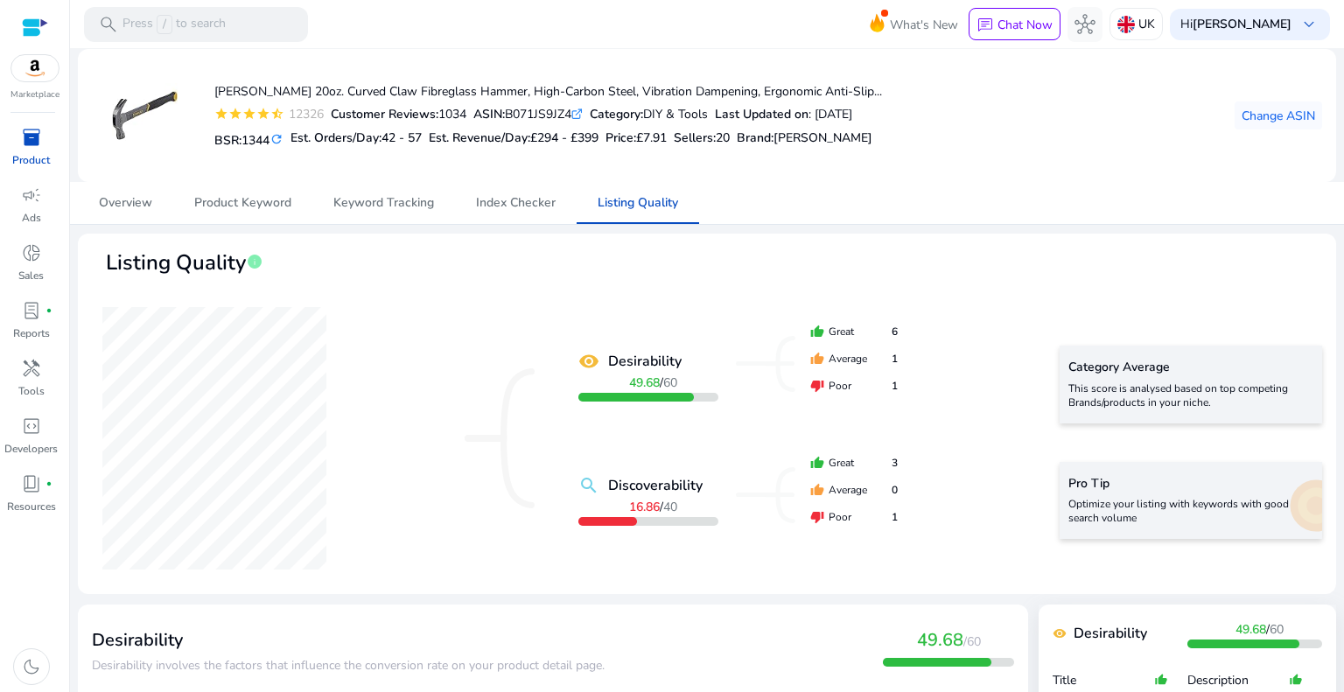
scroll to position [1631, 0]
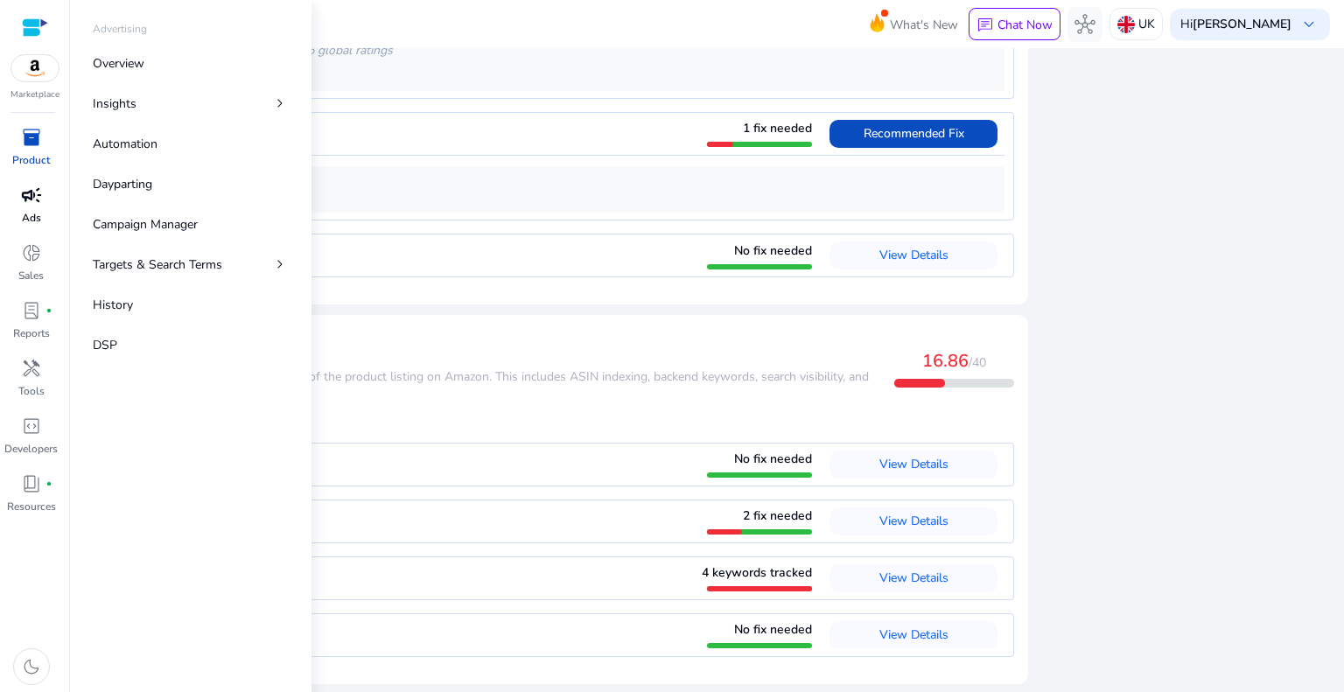
click at [38, 202] on span "campaign" at bounding box center [31, 195] width 21 height 21
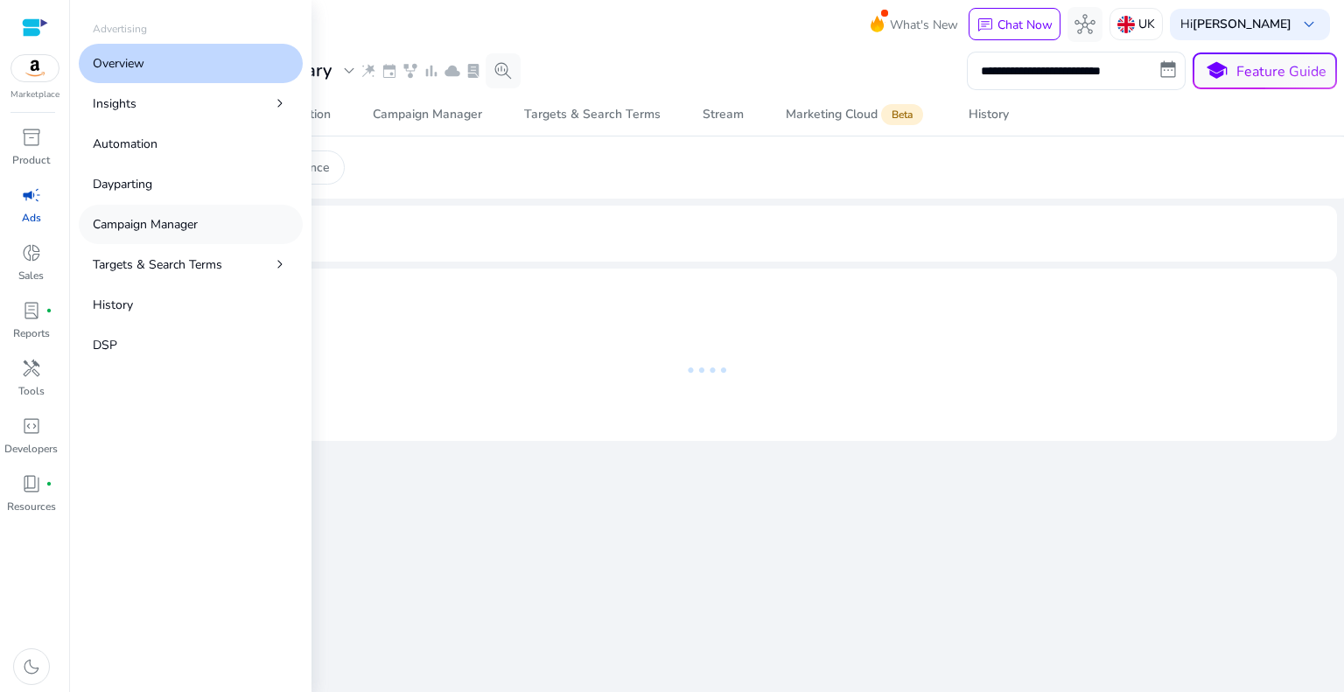
click at [196, 221] on p "Campaign Manager" at bounding box center [145, 224] width 105 height 18
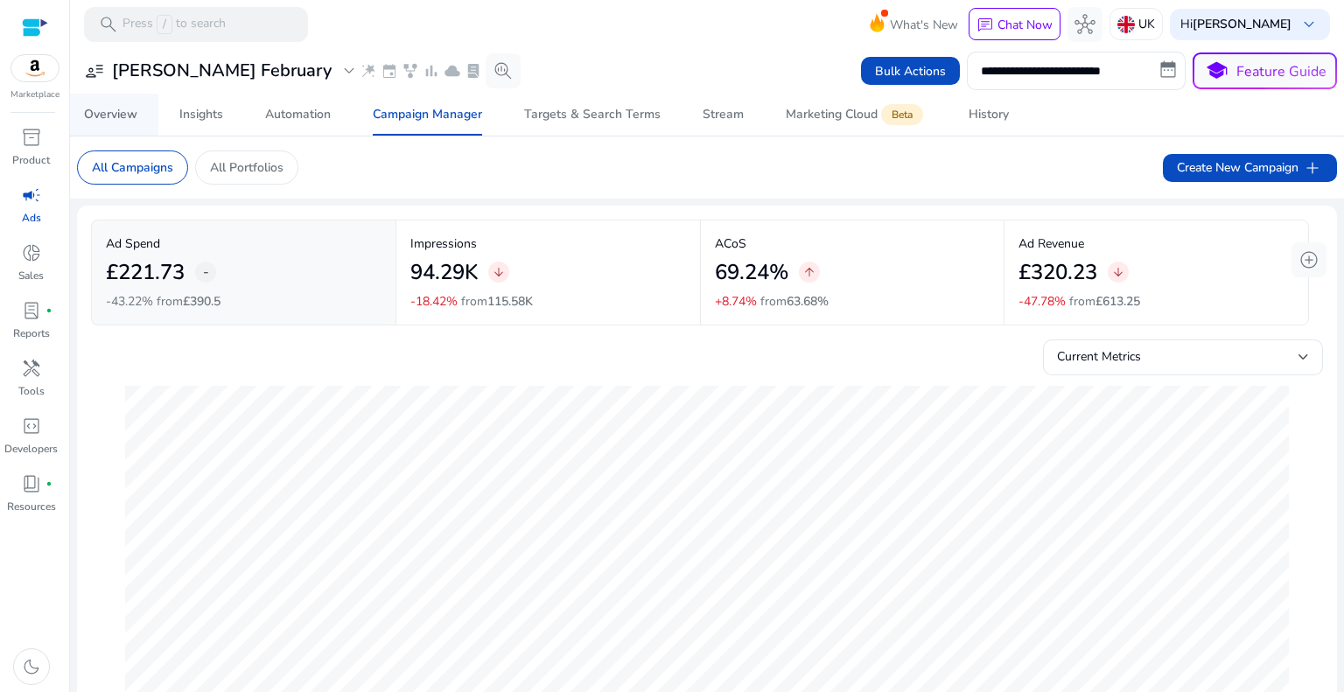
click at [126, 112] on div "Overview" at bounding box center [110, 115] width 53 height 12
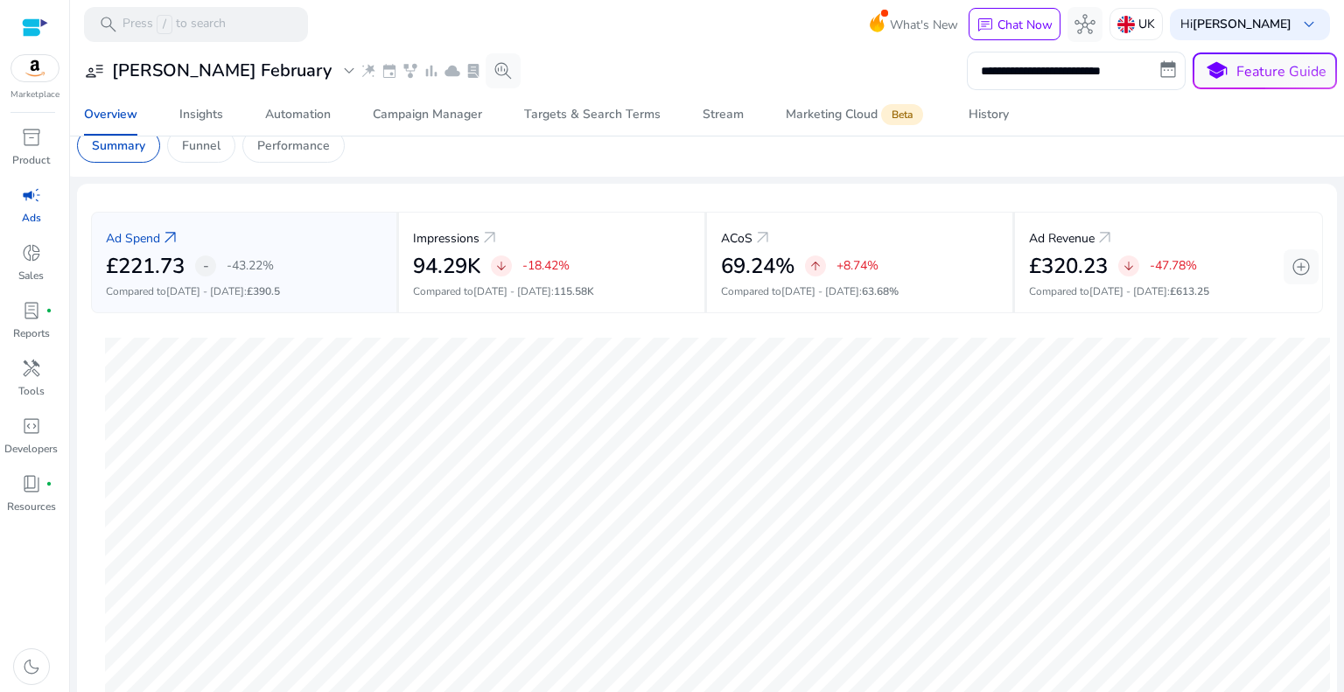
scroll to position [6, 0]
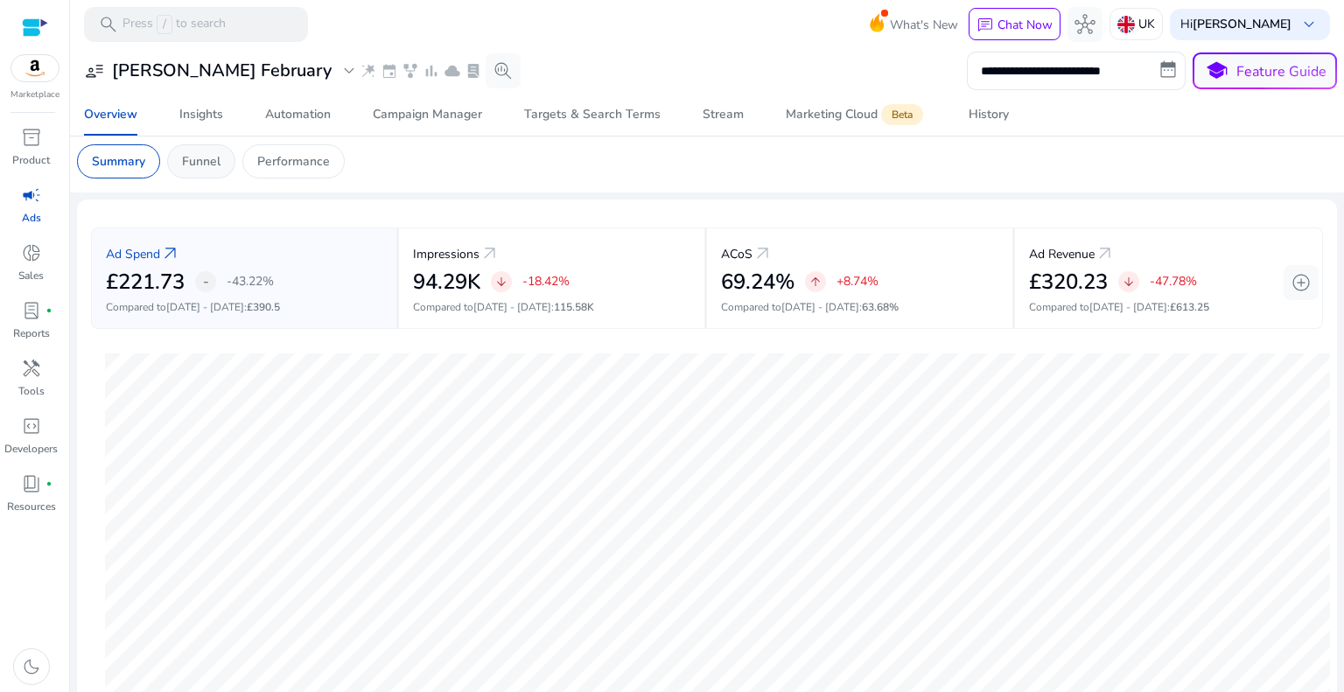
click at [207, 162] on p "Funnel" at bounding box center [201, 161] width 39 height 18
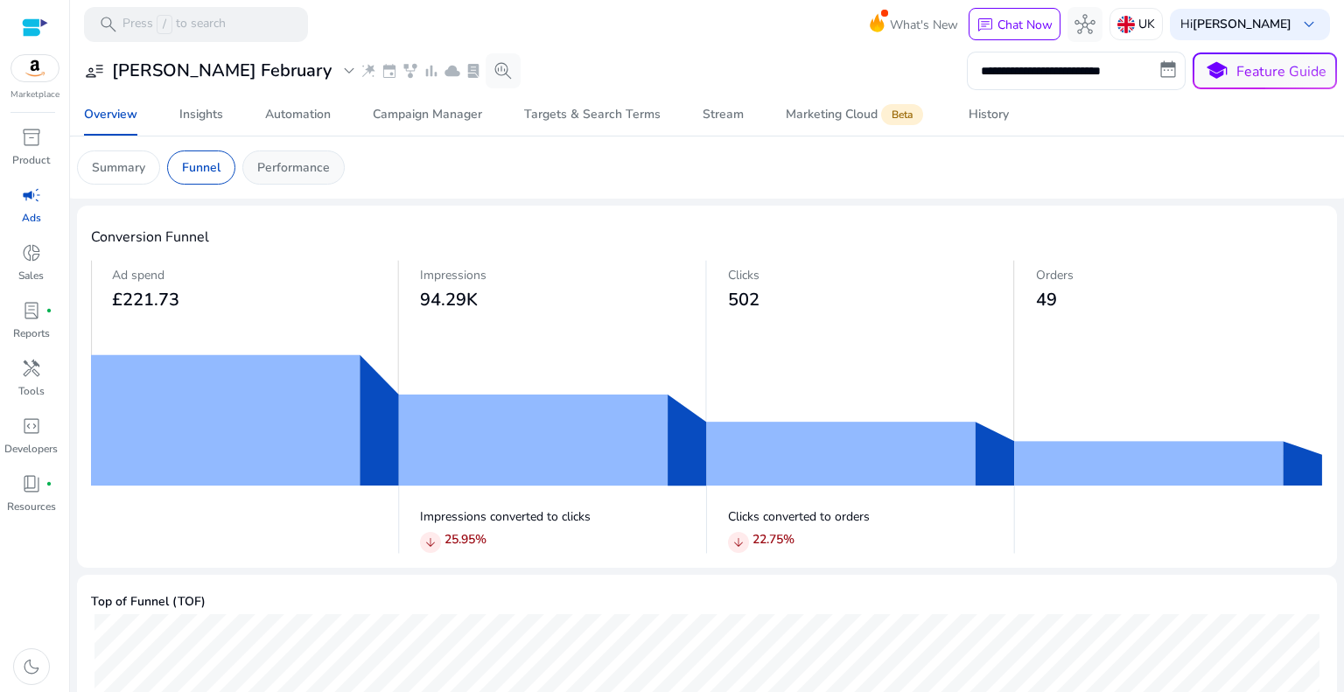
click at [293, 157] on div "Performance" at bounding box center [293, 168] width 102 height 34
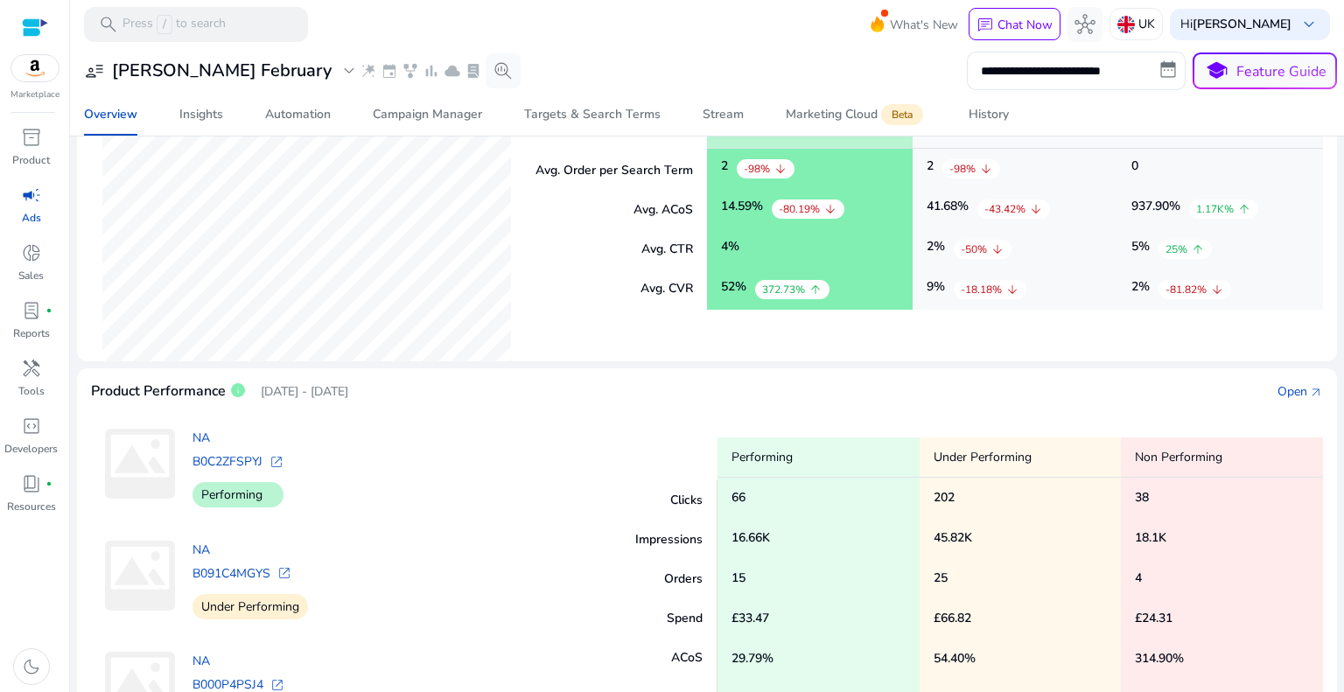
scroll to position [494, 0]
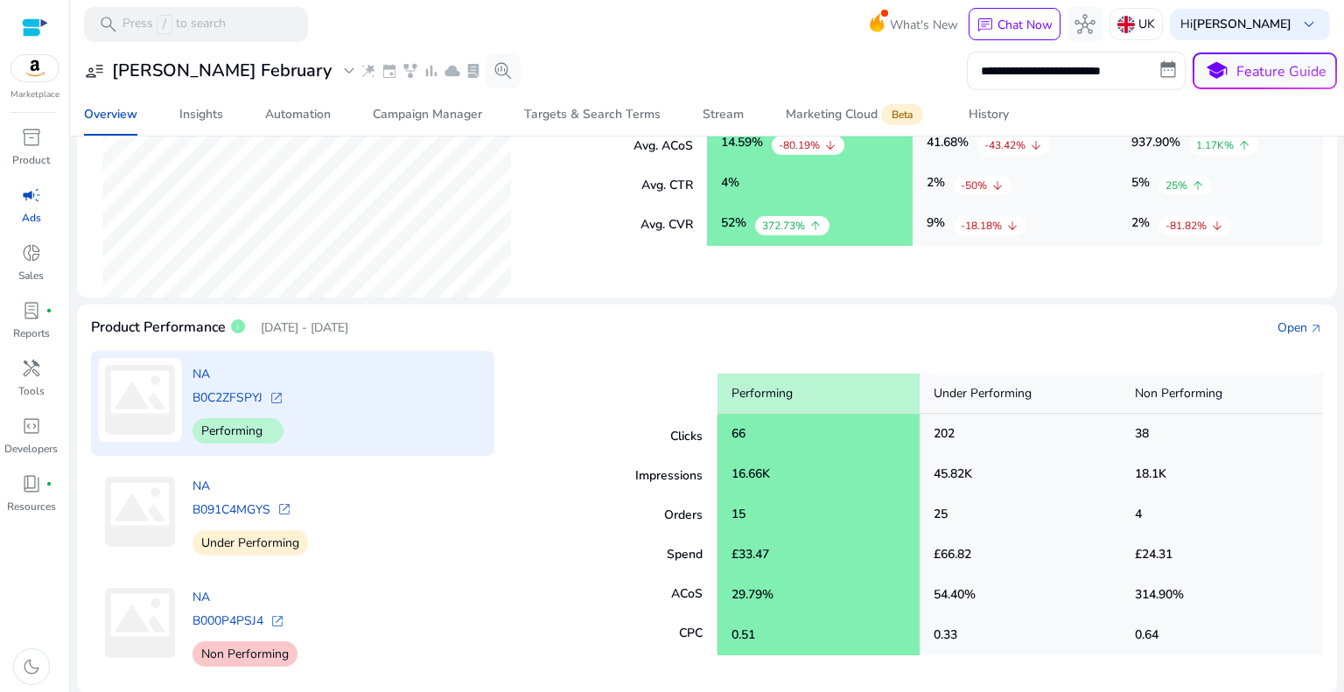
click at [273, 393] on span "open_in_new" at bounding box center [277, 398] width 14 height 14
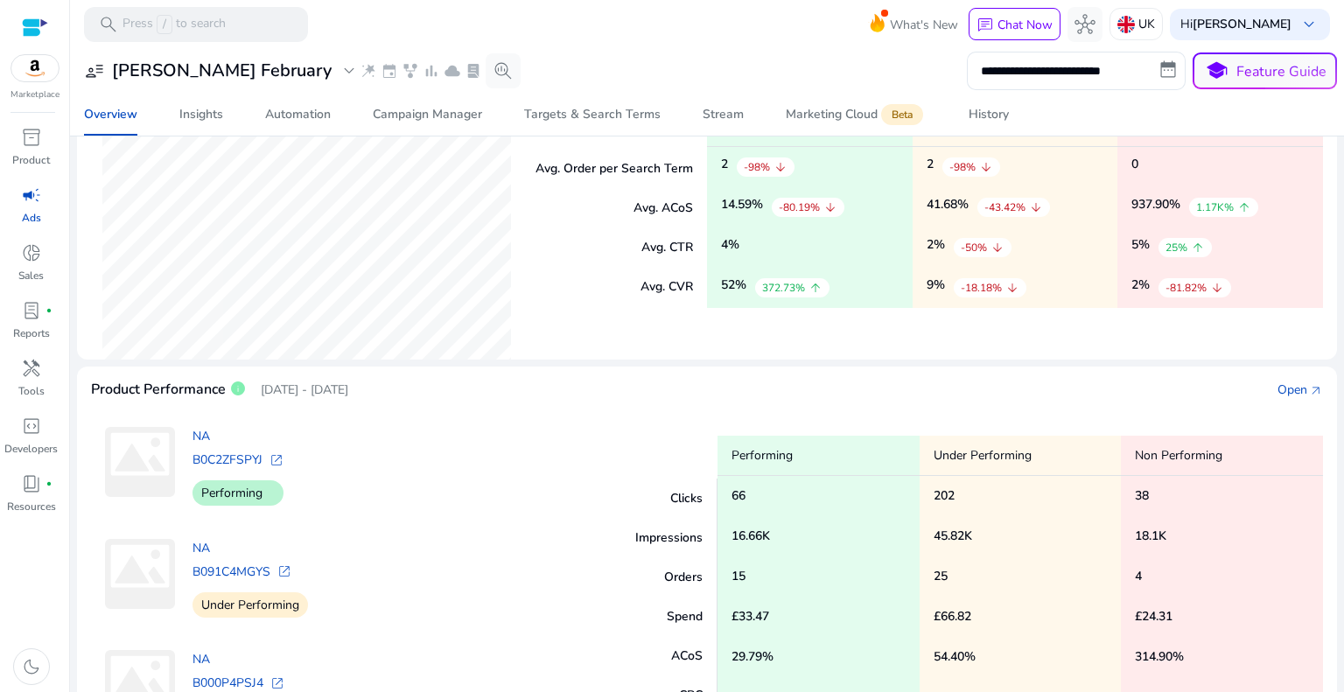
scroll to position [494, 0]
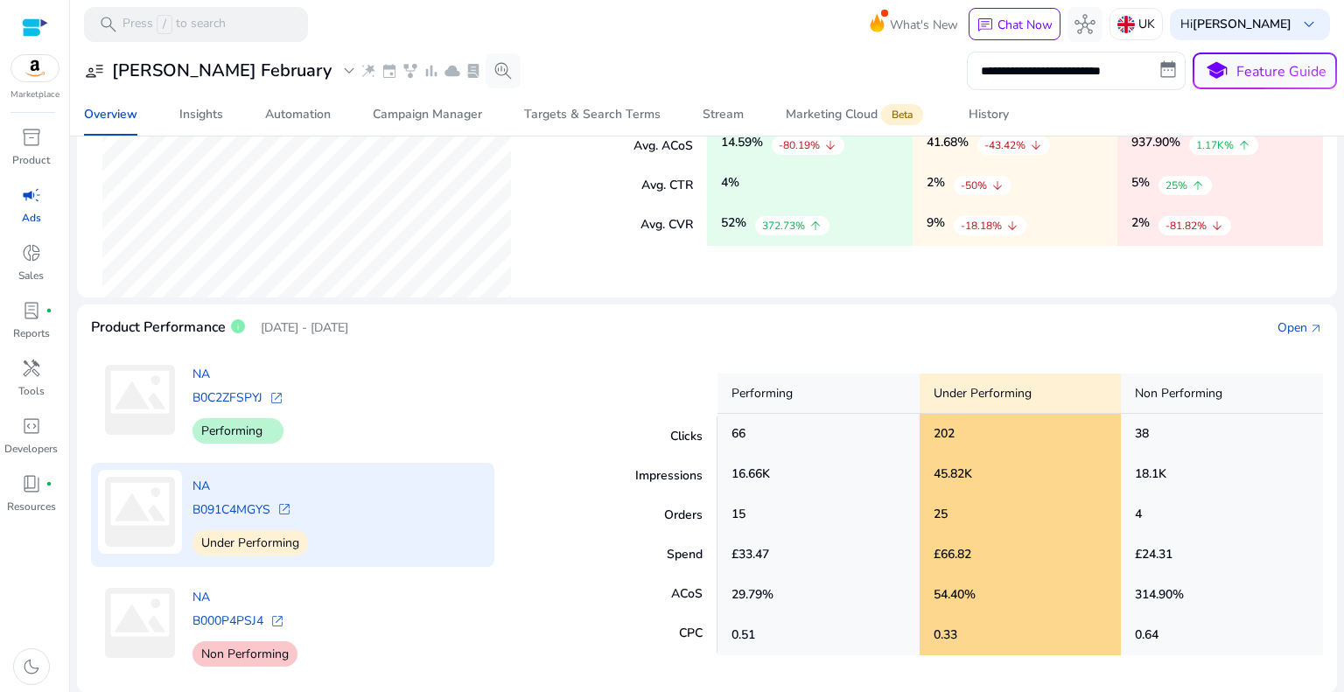
click at [284, 510] on span "open_in_new" at bounding box center [284, 509] width 14 height 14
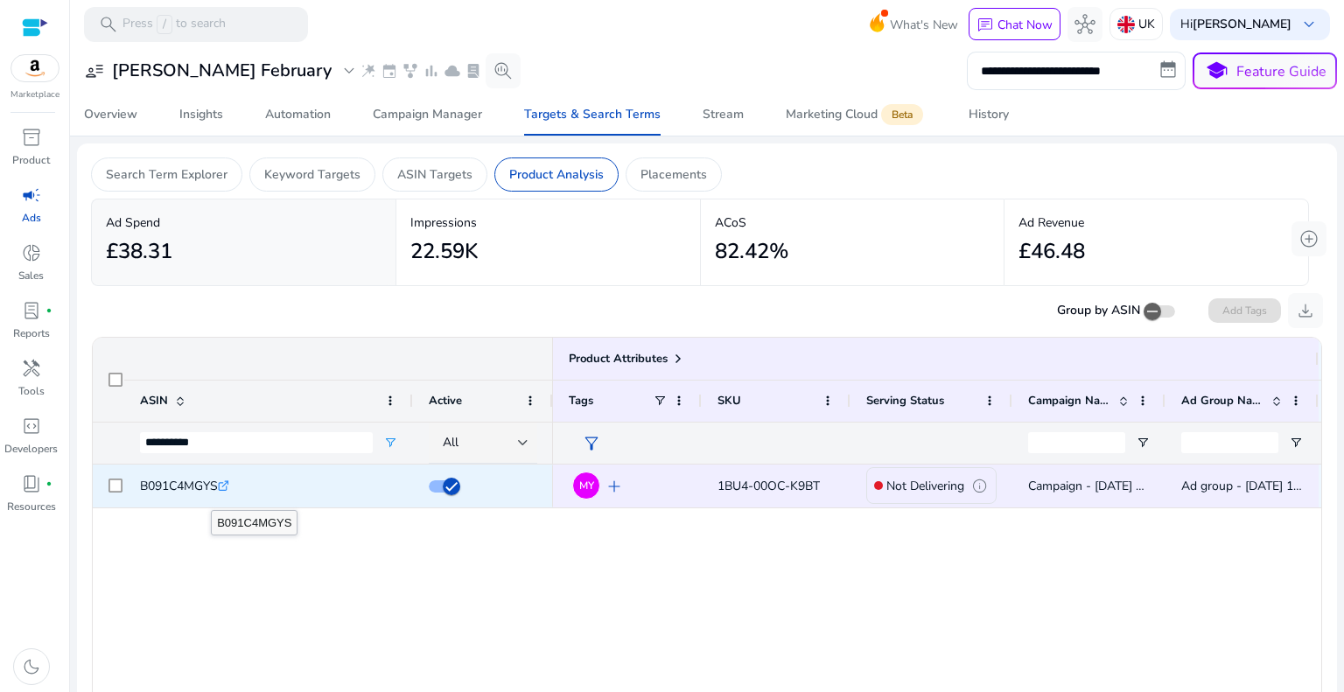
click at [191, 483] on span "B091C4MGYS" at bounding box center [179, 486] width 78 height 17
click at [1047, 489] on span "Campaign - [DATE] 14:46:53.092 - [PERSON_NAME]" at bounding box center [1172, 486] width 288 height 17
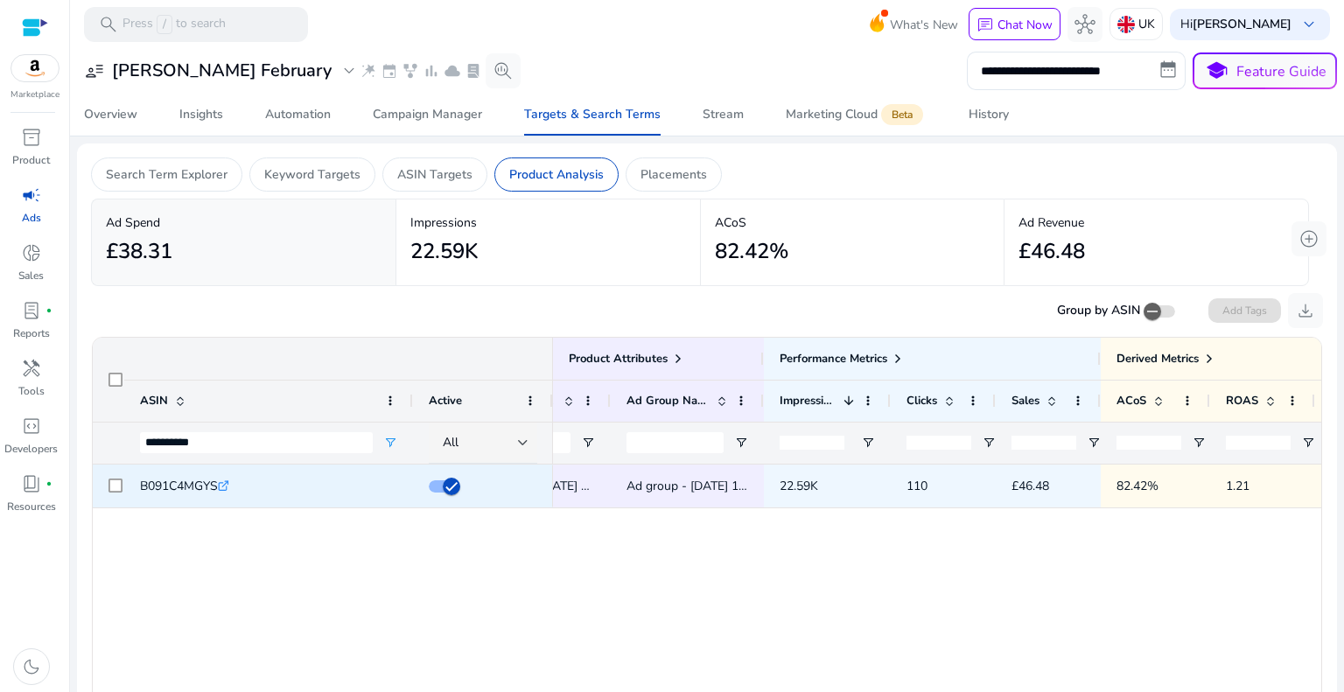
scroll to position [0, 586]
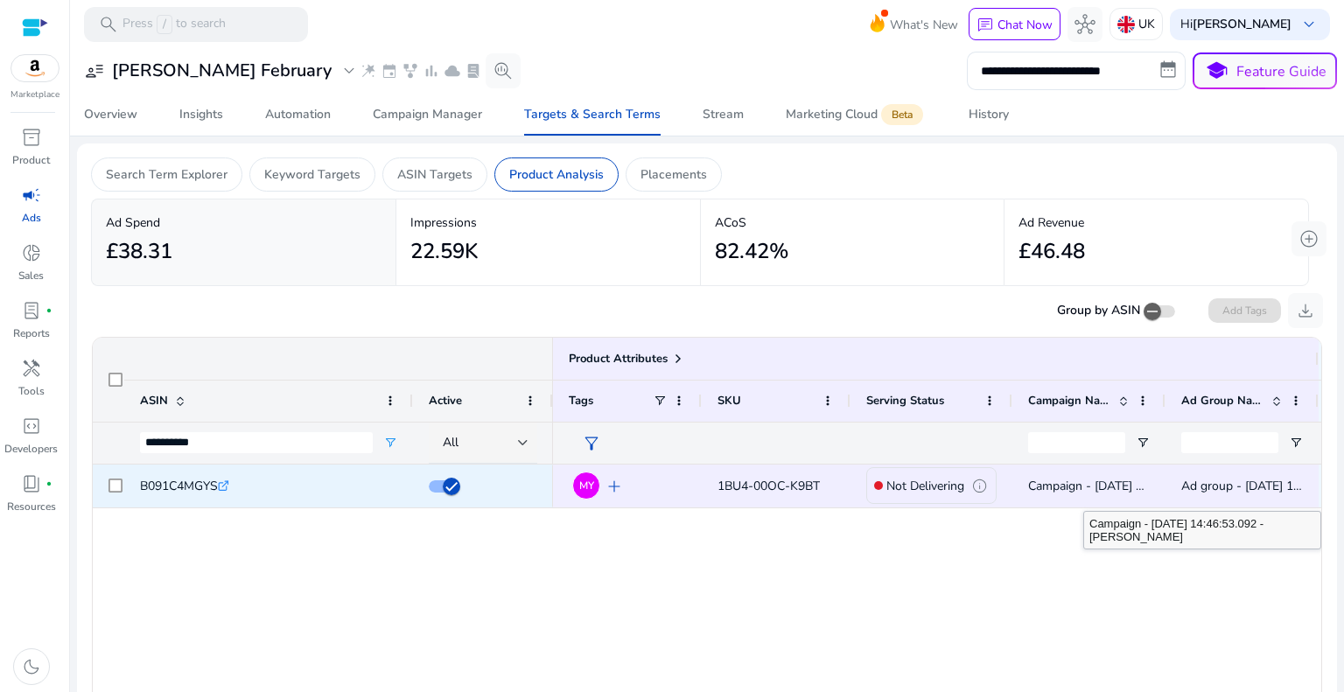
click at [1090, 482] on span "Campaign - [DATE] 14:46:53.092 - [PERSON_NAME]" at bounding box center [1172, 486] width 288 height 17
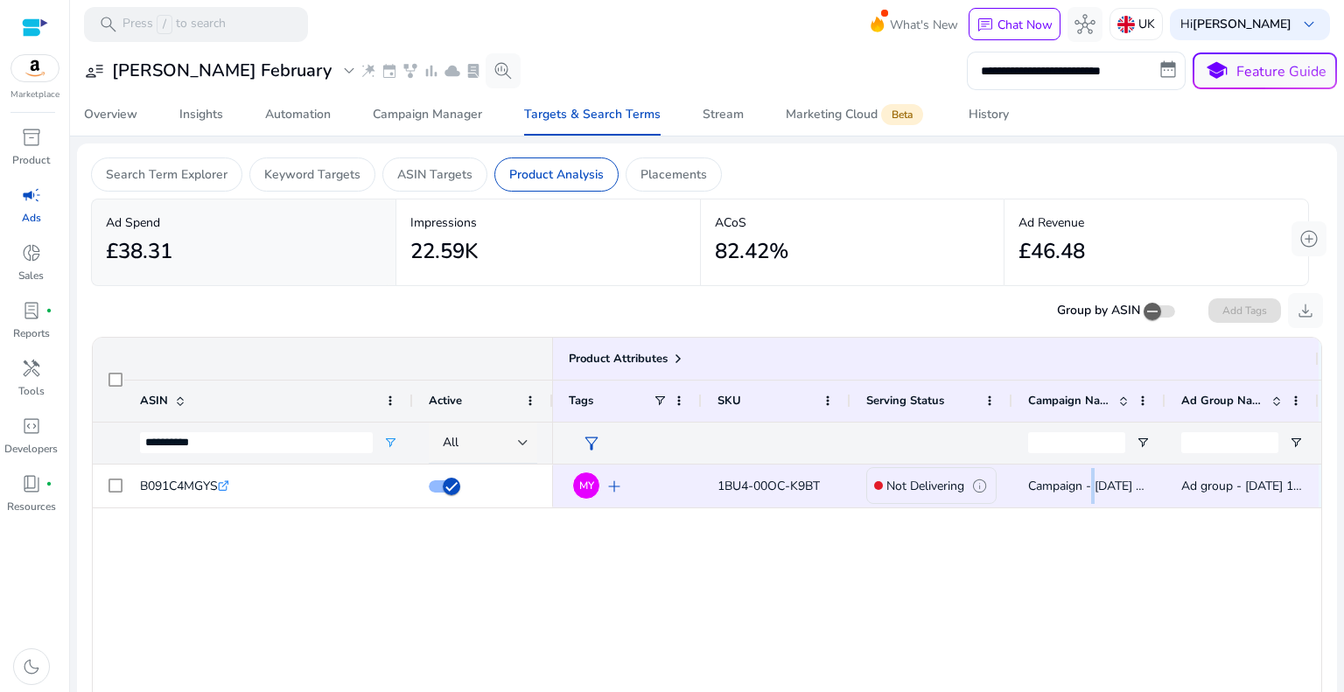
click at [526, 440] on div at bounding box center [523, 442] width 11 height 7
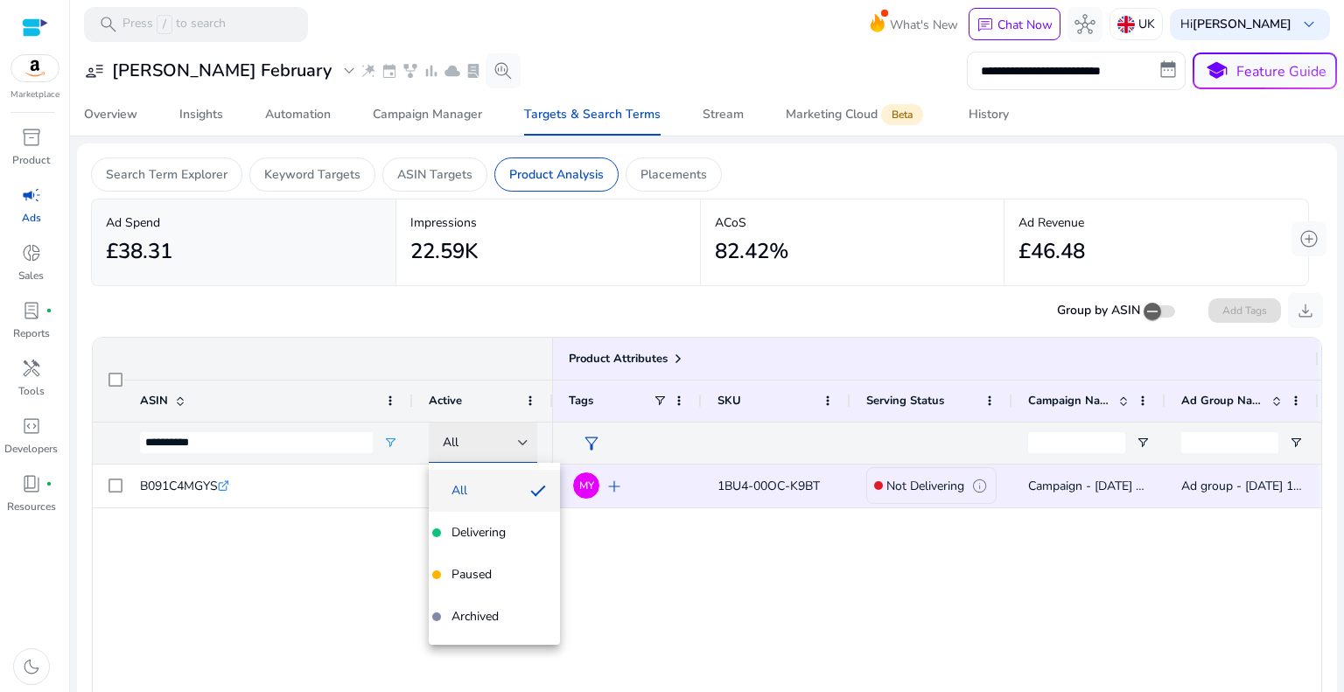
click at [526, 440] on div at bounding box center [672, 346] width 1344 height 692
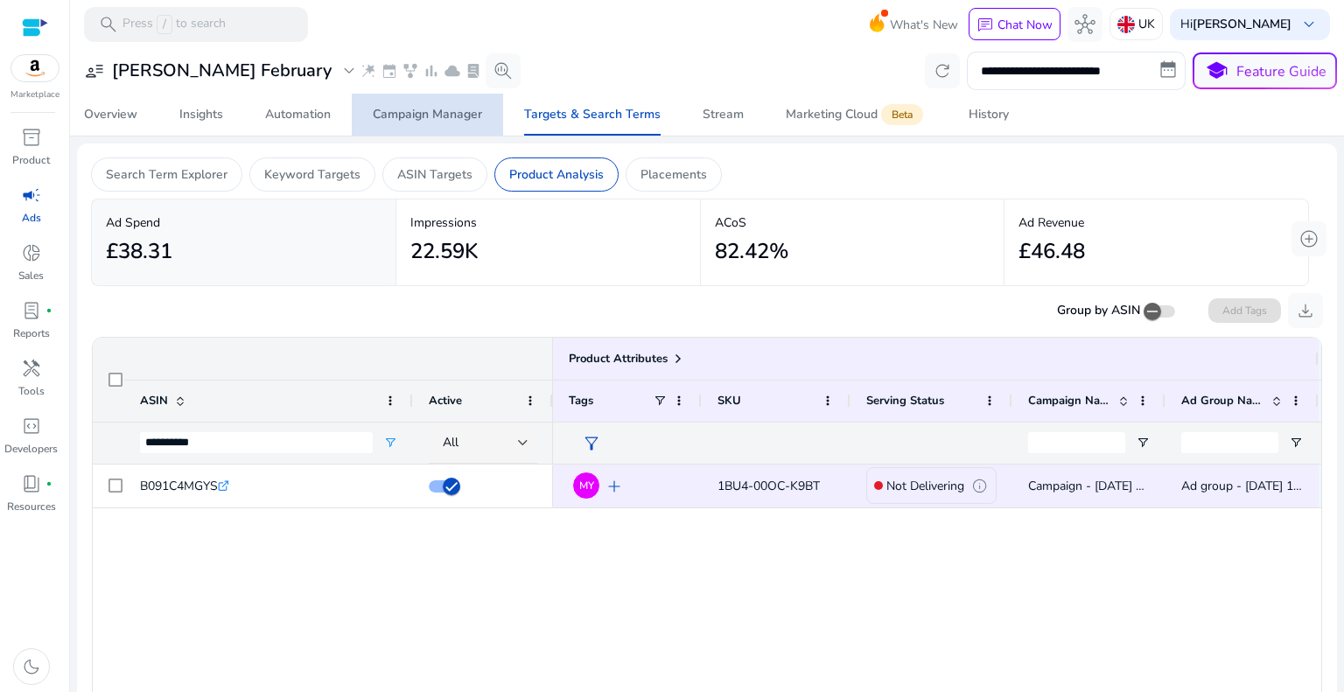
click at [428, 104] on span "Campaign Manager" at bounding box center [427, 115] width 109 height 42
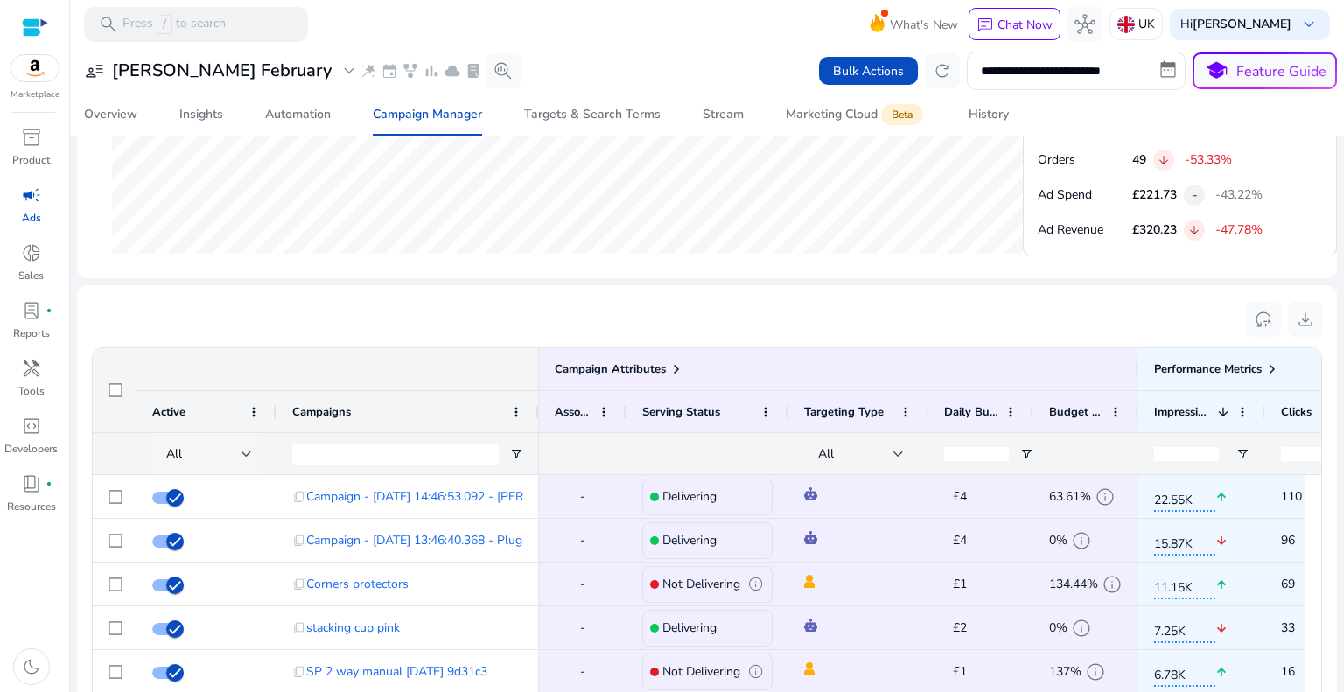
click at [242, 452] on div at bounding box center [247, 454] width 11 height 7
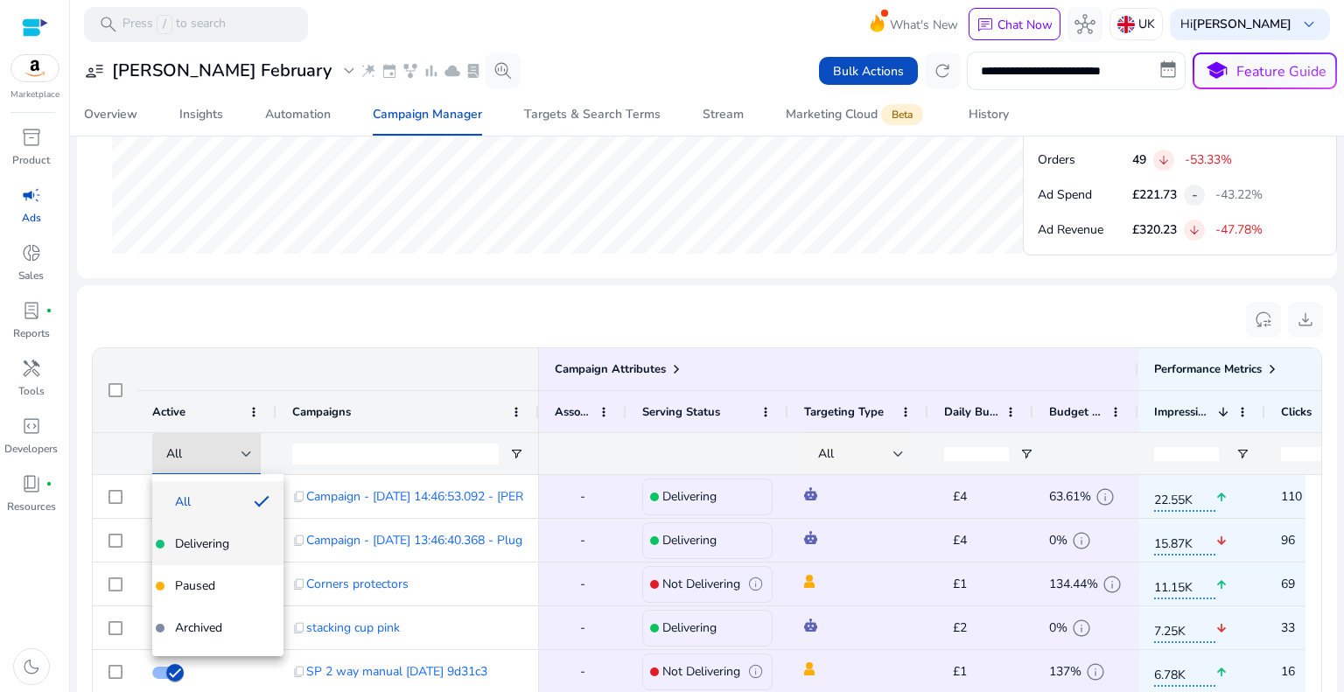
click at [207, 545] on span "Delivering" at bounding box center [202, 545] width 54 height 18
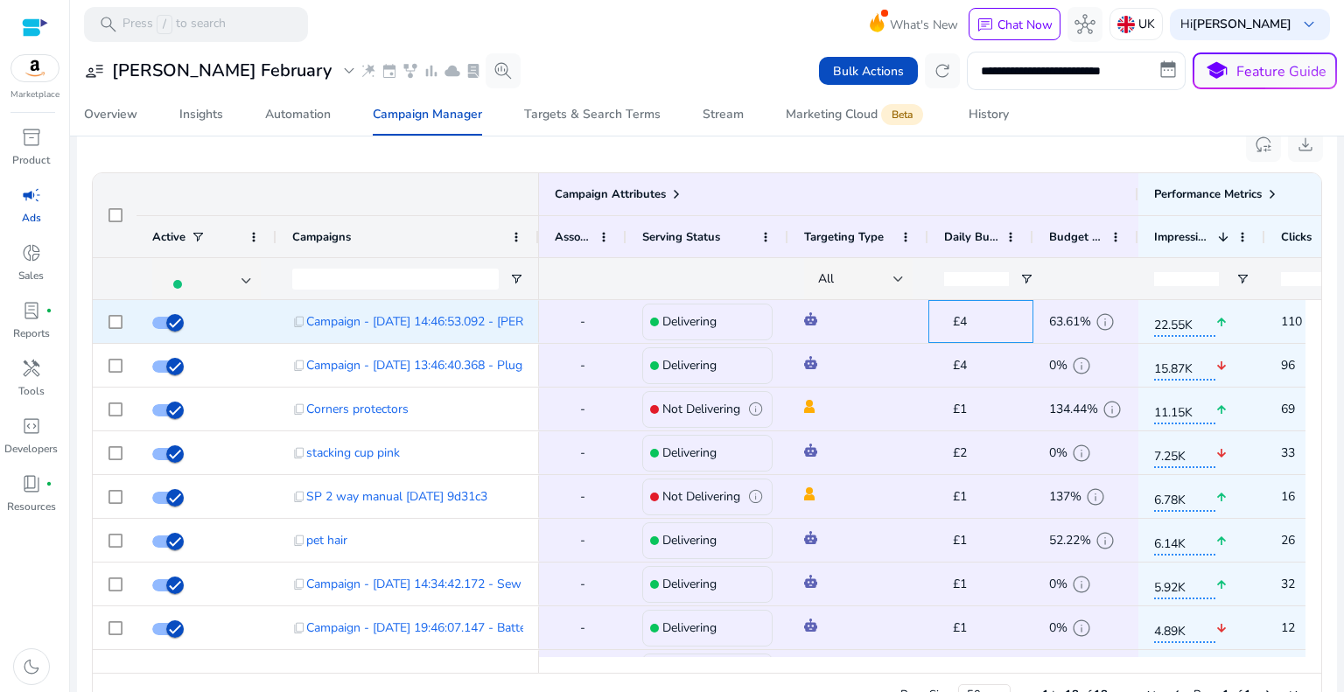
click at [1033, 324] on div "£4 edit" at bounding box center [980, 321] width 105 height 43
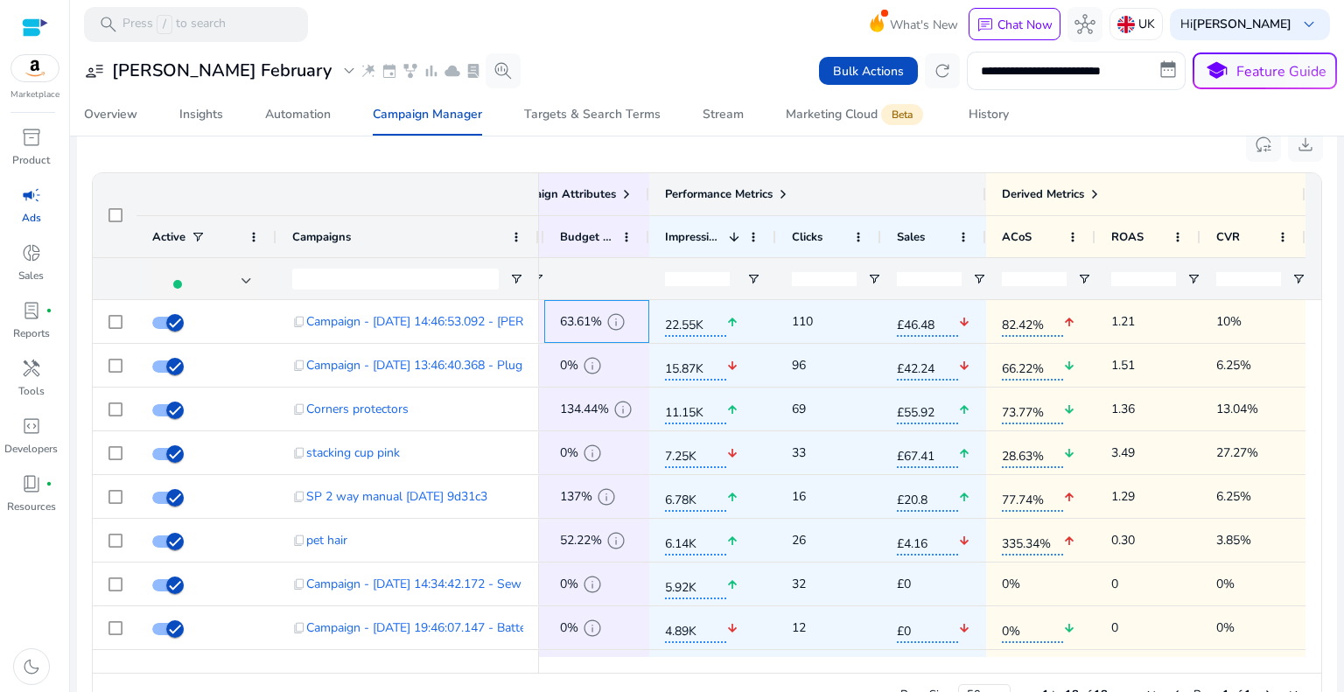
scroll to position [0, 494]
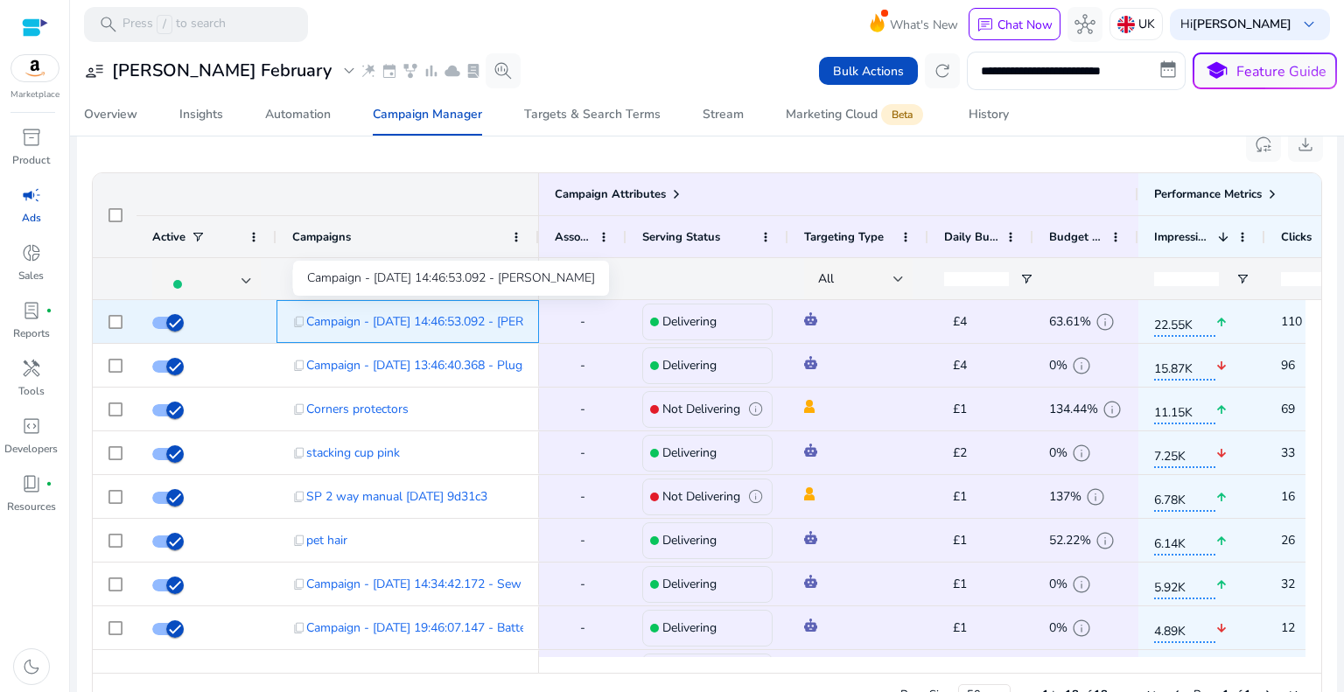
click at [469, 320] on span "Campaign - [DATE] 14:46:53.092 - [PERSON_NAME]" at bounding box center [450, 322] width 288 height 36
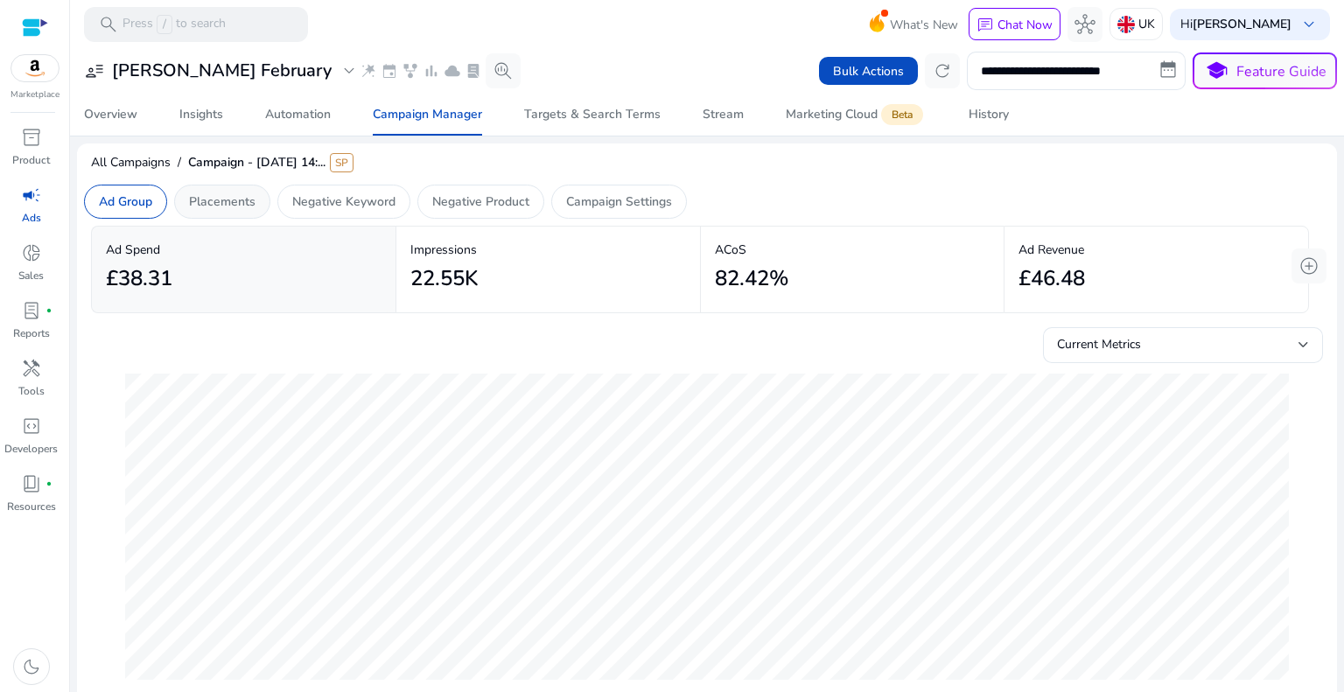
click at [230, 201] on p "Placements" at bounding box center [222, 202] width 67 height 18
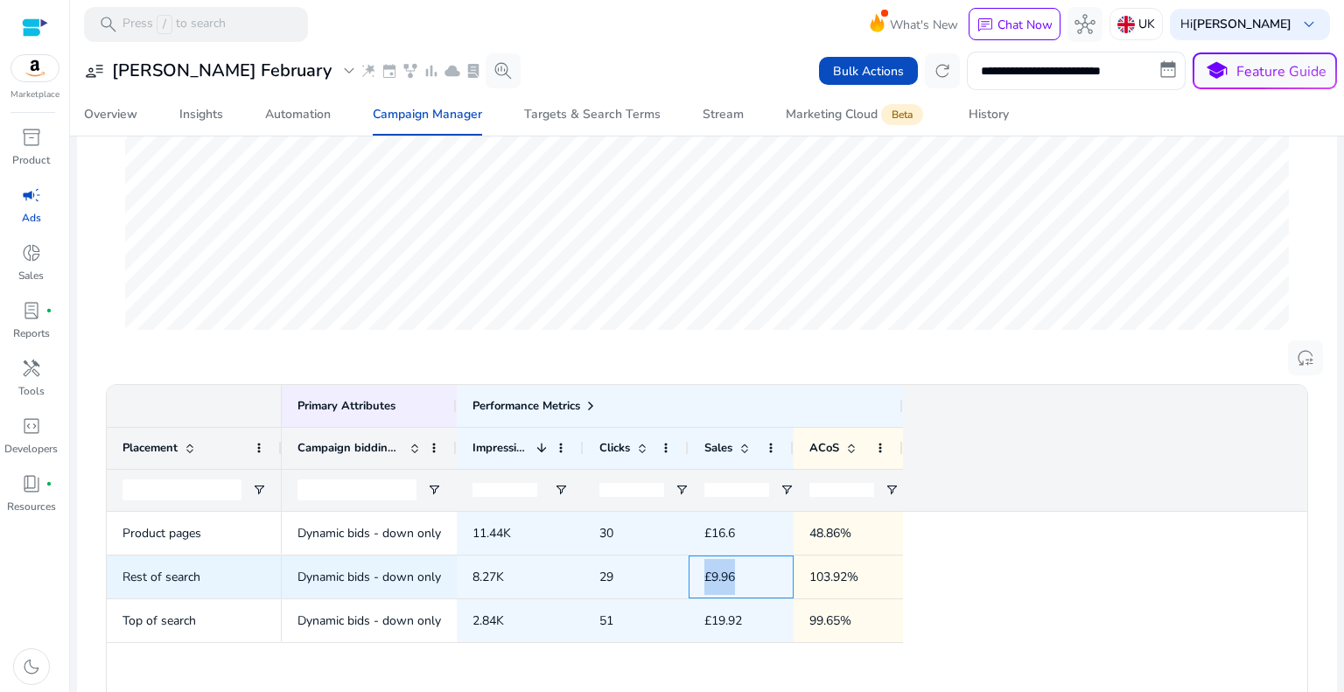
drag, startPoint x: 733, startPoint y: 580, endPoint x: 679, endPoint y: 580, distance: 54.3
click at [679, 580] on div "Dynamic bids - down only 8.27K 29 £9.96 103.92%" at bounding box center [592, 578] width 621 height 44
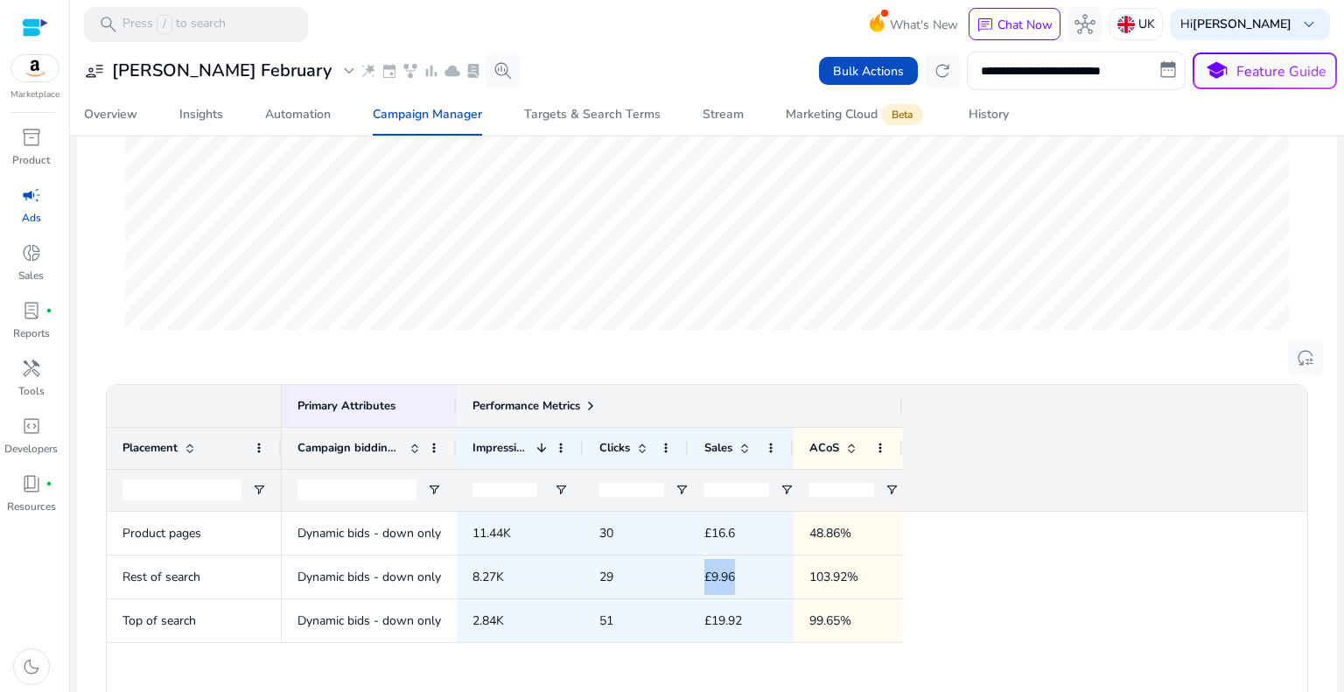
click at [536, 409] on span "Performance Metrics" at bounding box center [527, 406] width 108 height 16
click at [394, 410] on span "Primary Attributes" at bounding box center [347, 406] width 98 height 16
click at [526, 126] on span "Targets & Search Terms" at bounding box center [592, 115] width 137 height 42
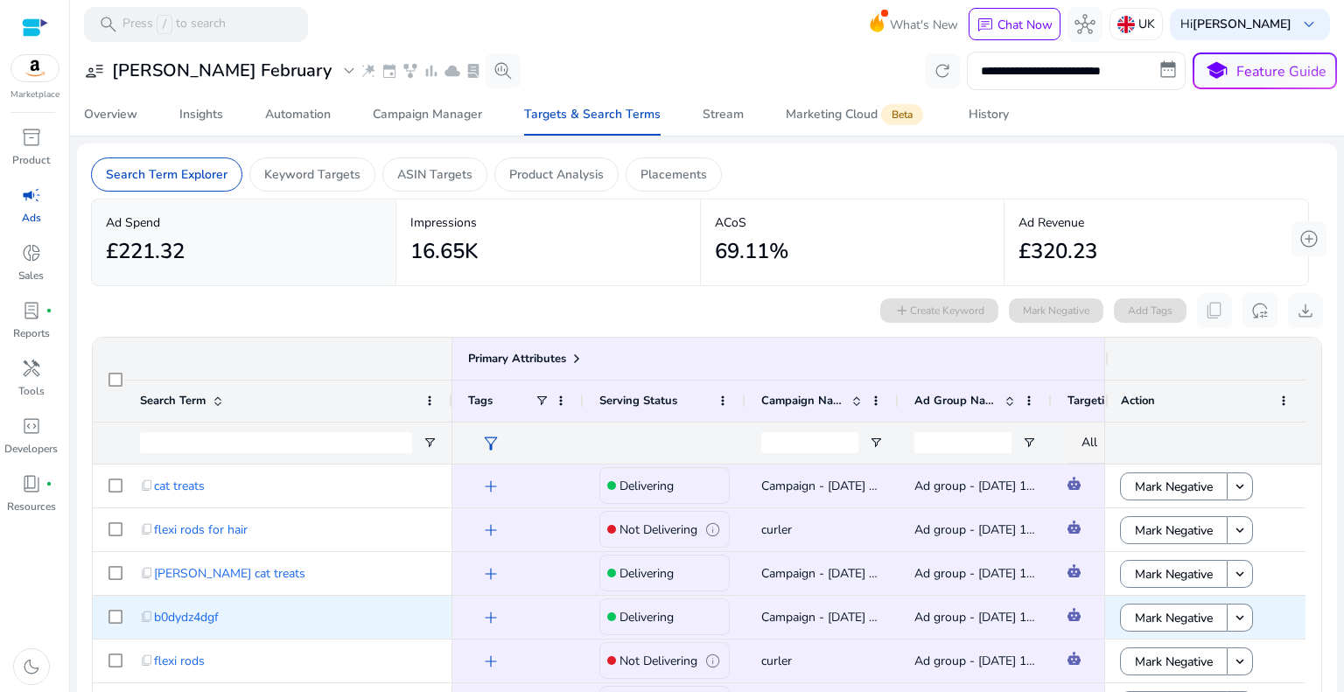
scroll to position [88, 0]
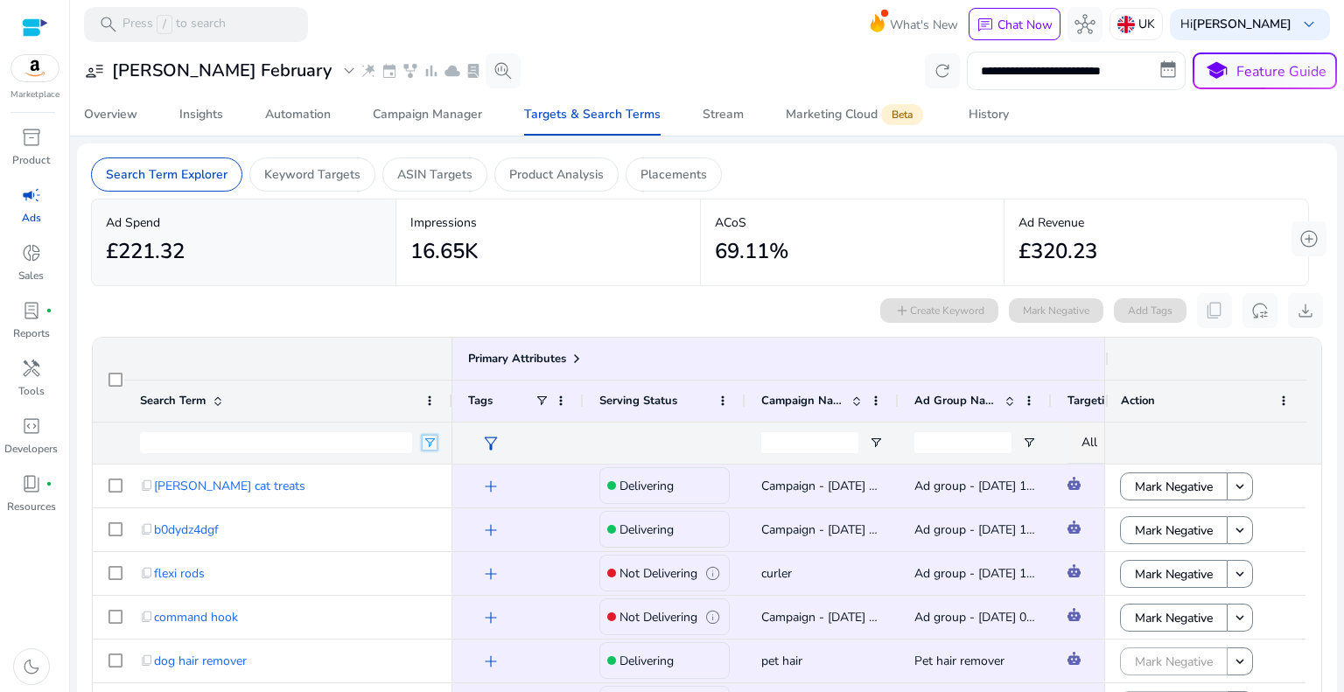
click at [424, 444] on span "Open Filter Menu" at bounding box center [430, 443] width 14 height 14
click at [369, 441] on input "Search Term Filter Input" at bounding box center [276, 442] width 272 height 21
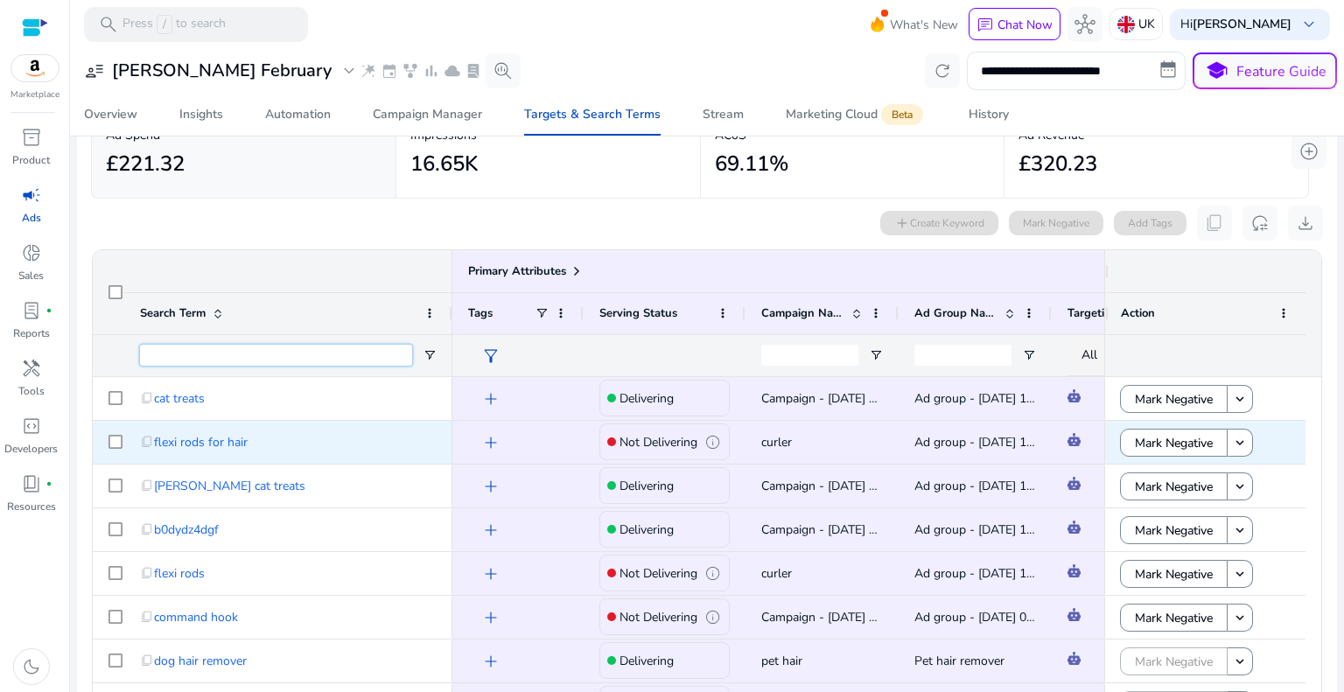
scroll to position [0, 0]
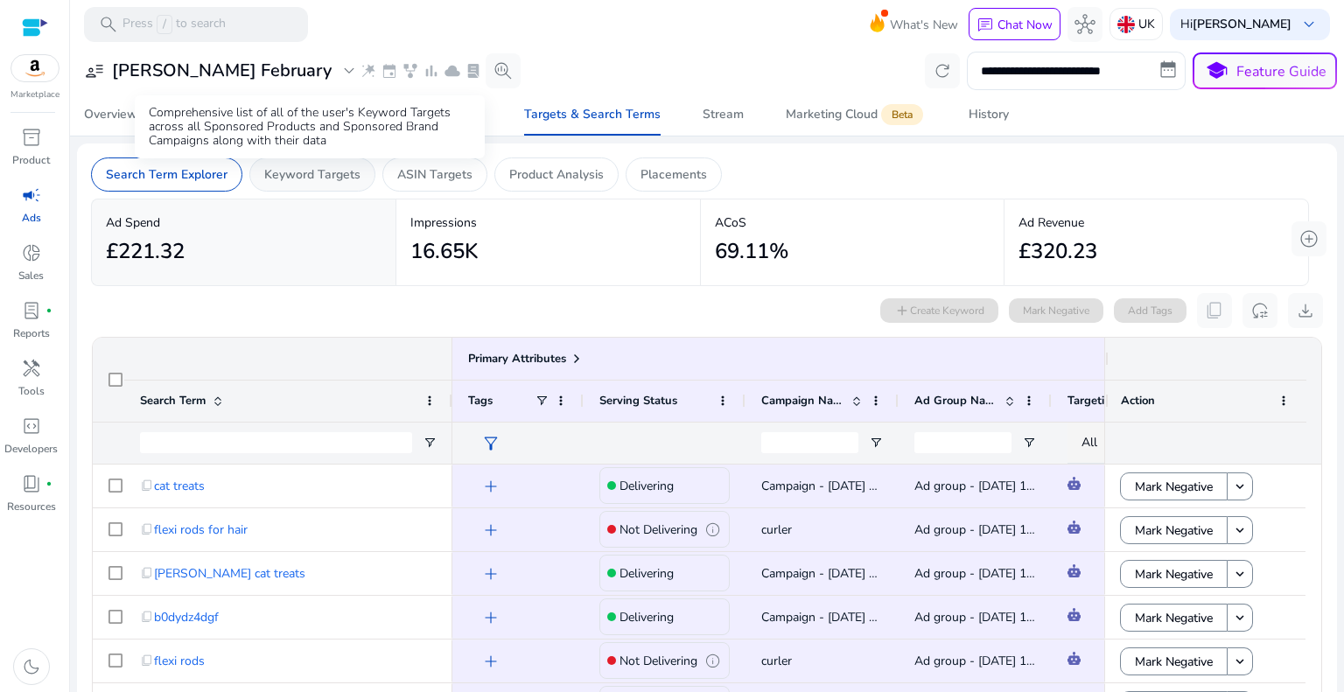
click at [312, 178] on p "Keyword Targets" at bounding box center [312, 174] width 96 height 18
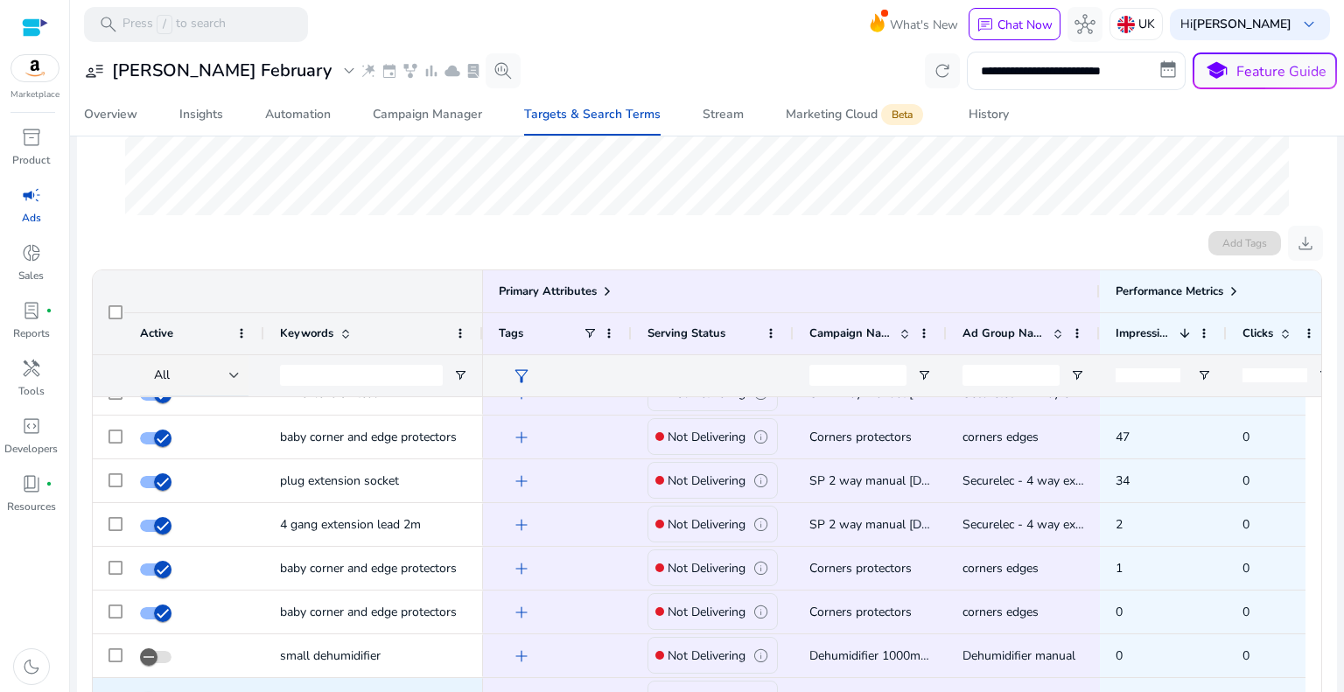
scroll to position [700, 0]
